Goal: Complete application form

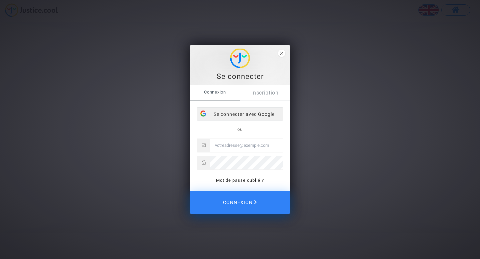
click at [249, 113] on div "Se connecter avec Google" at bounding box center [240, 114] width 86 height 13
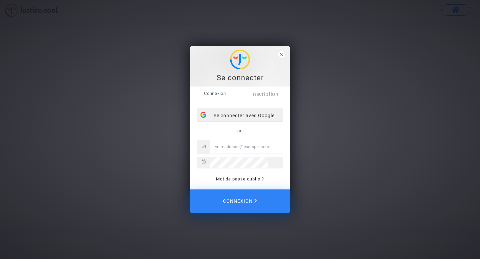
click at [264, 115] on div "Se connecter avec Google" at bounding box center [240, 115] width 86 height 13
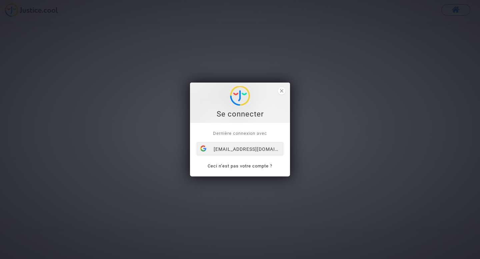
click at [274, 146] on div "[EMAIL_ADDRESS][DOMAIN_NAME]" at bounding box center [240, 149] width 86 height 13
click at [274, 146] on div "izaline.gaigner@gmail.com" at bounding box center [240, 149] width 86 height 13
click at [283, 87] on div "Se connecter" at bounding box center [240, 102] width 93 height 33
click at [283, 89] on span "close" at bounding box center [281, 90] width 7 height 7
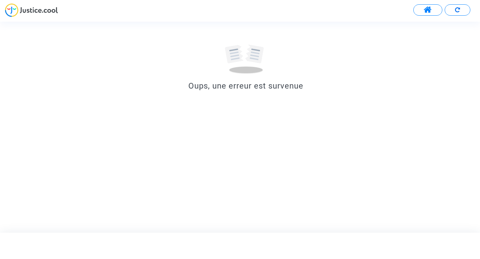
click at [423, 6] on button at bounding box center [427, 9] width 29 height 11
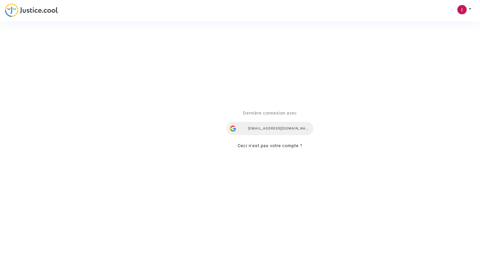
click at [281, 124] on div "[EMAIL_ADDRESS][DOMAIN_NAME]" at bounding box center [270, 128] width 87 height 13
